Goal: Transaction & Acquisition: Book appointment/travel/reservation

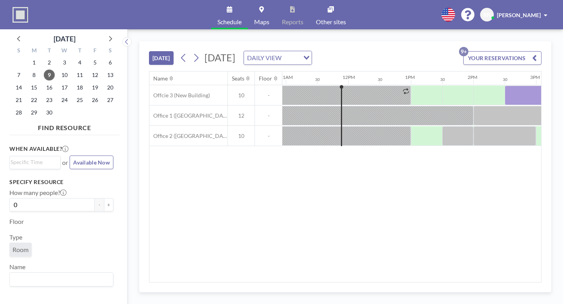
scroll to position [0, 686]
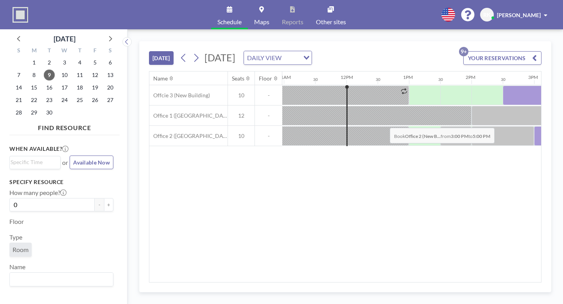
drag, startPoint x: 320, startPoint y: 114, endPoint x: 387, endPoint y: 109, distance: 67.0
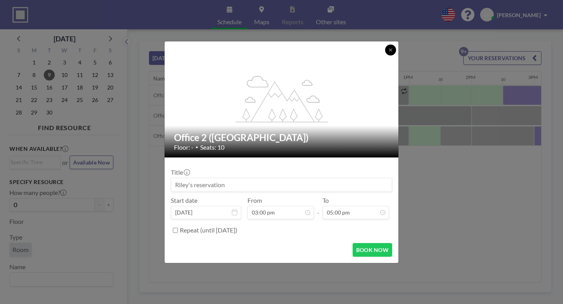
click at [388, 52] on icon at bounding box center [390, 50] width 5 height 5
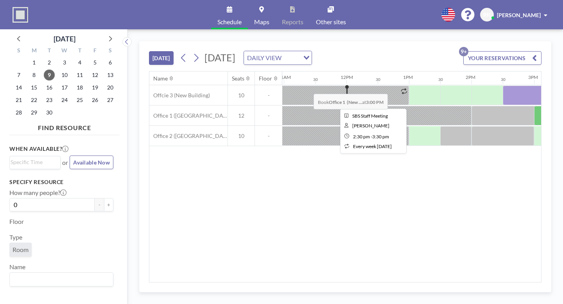
click at [502, 86] on div at bounding box center [533, 96] width 63 height 20
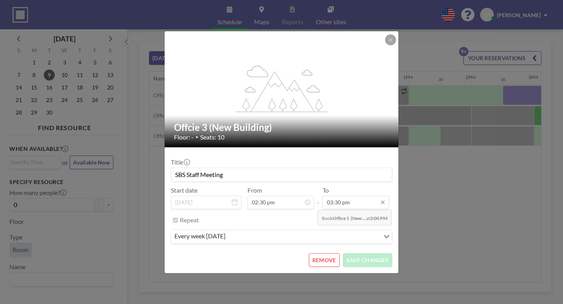
scroll to position [112, 0]
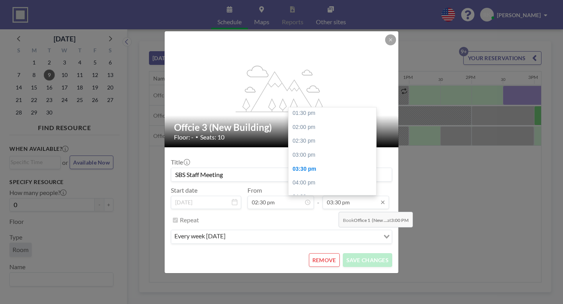
click at [336, 196] on input "03:30 pm" at bounding box center [355, 202] width 66 height 13
click at [324, 196] on input "03:30 pm" at bounding box center [355, 202] width 66 height 13
click at [302, 148] on div "03:00 pm" at bounding box center [332, 155] width 88 height 14
type input "03:00 pm"
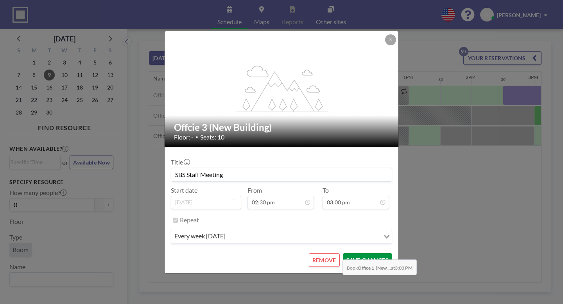
click at [343, 253] on button "SAVE CHANGES" at bounding box center [367, 260] width 49 height 14
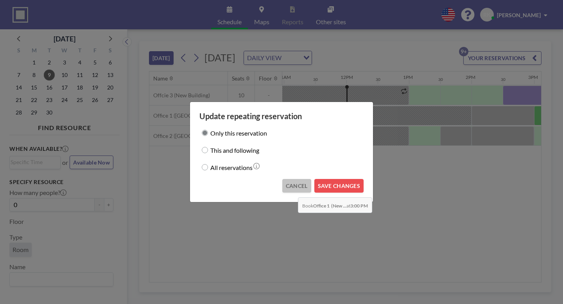
click at [295, 179] on button "CANCEL" at bounding box center [296, 186] width 29 height 14
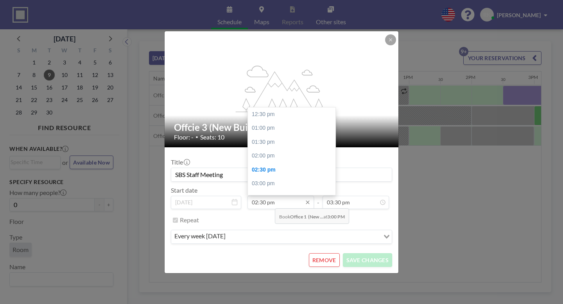
scroll to position [37, 0]
click at [273, 196] on input "02:30 pm" at bounding box center [280, 202] width 66 height 13
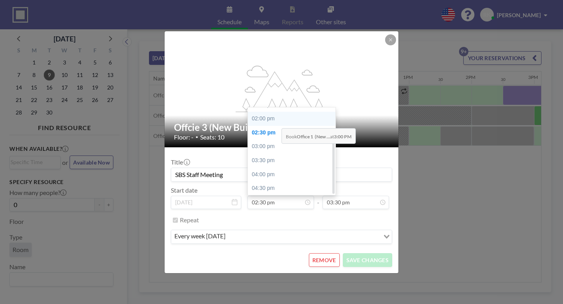
click at [279, 112] on div "02:00 pm" at bounding box center [292, 119] width 88 height 14
type input "02:00 pm"
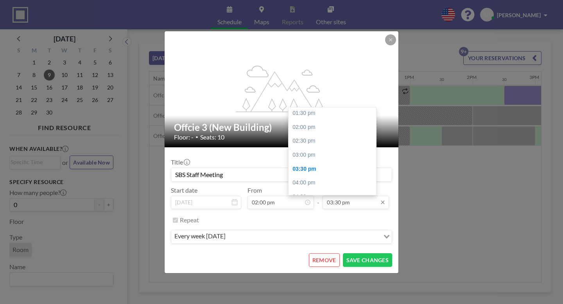
scroll to position [0, 686]
click at [304, 148] on div "03:00 pm" at bounding box center [332, 155] width 88 height 14
type input "03:00 pm"
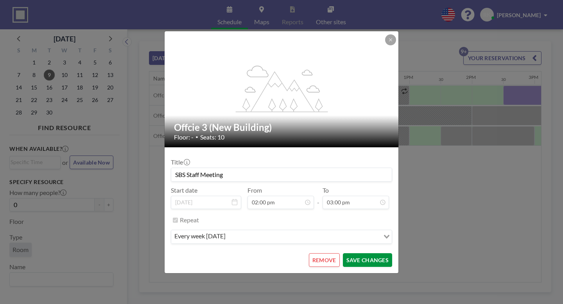
click at [349, 253] on button "SAVE CHANGES" at bounding box center [367, 260] width 49 height 14
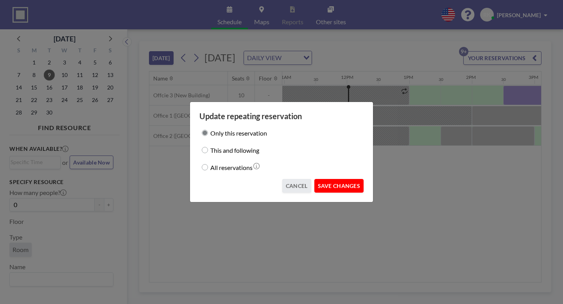
click at [332, 182] on button "SAVE CHANGES" at bounding box center [338, 186] width 49 height 14
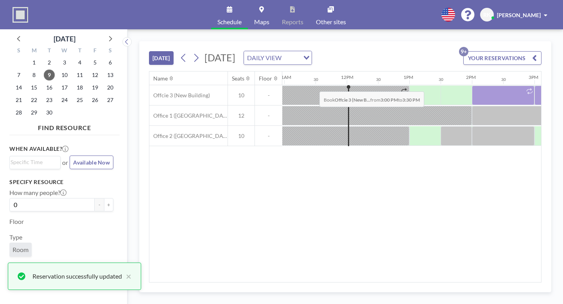
click at [534, 86] on div at bounding box center [549, 96] width 31 height 20
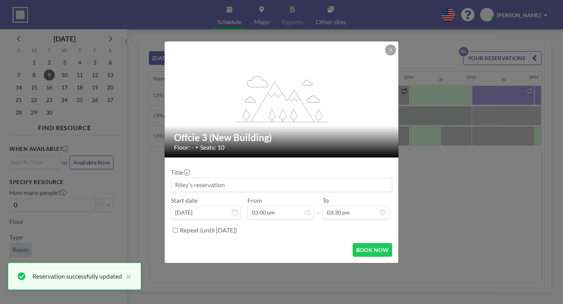
click at [241, 180] on input at bounding box center [281, 184] width 220 height 13
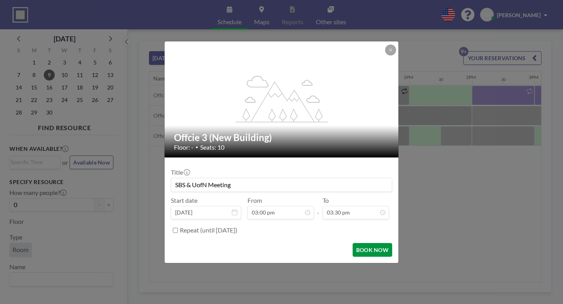
type input "SBS & UofN Meeting"
click at [353, 243] on button "BOOK NOW" at bounding box center [371, 250] width 39 height 14
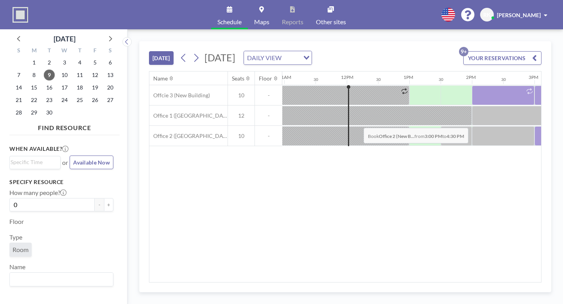
drag, startPoint x: 316, startPoint y: 112, endPoint x: 361, endPoint y: 109, distance: 45.4
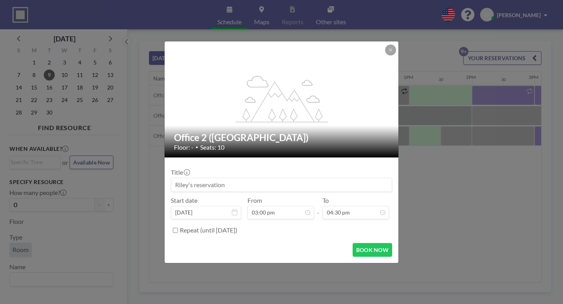
click at [300, 179] on input at bounding box center [281, 184] width 220 height 13
type input "SBS Staff Grading"
click at [355, 243] on button "BOOK NOW" at bounding box center [371, 250] width 39 height 14
